Goal: Task Accomplishment & Management: Manage account settings

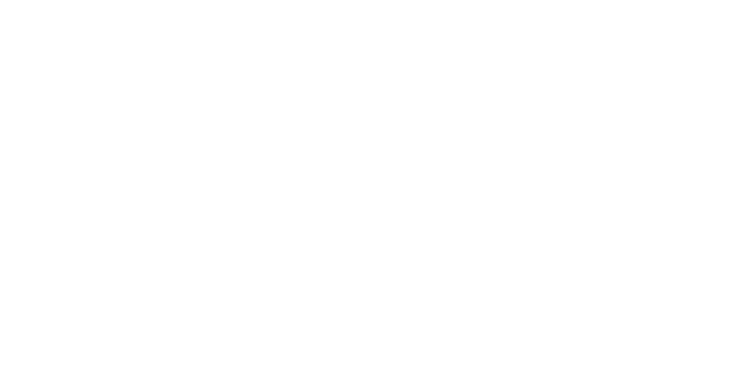
click at [383, 193] on div at bounding box center [376, 183] width 753 height 367
